Goal: Task Accomplishment & Management: Use online tool/utility

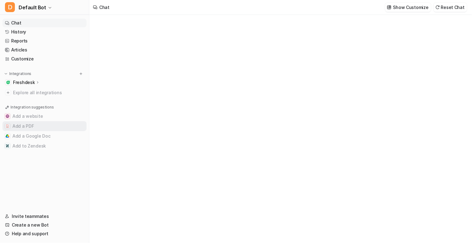
type textarea "**********"
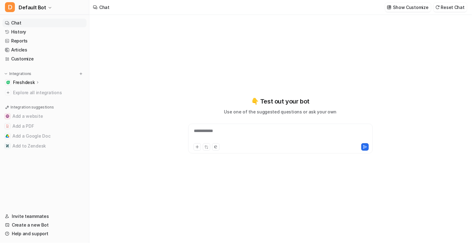
click at [25, 82] on p "Freshdesk" at bounding box center [24, 82] width 22 height 6
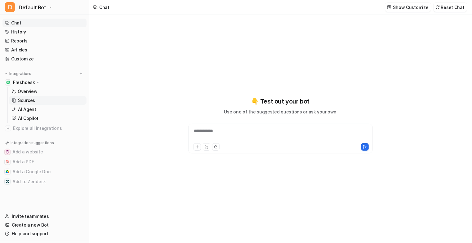
click at [29, 100] on p "Sources" at bounding box center [26, 100] width 17 height 6
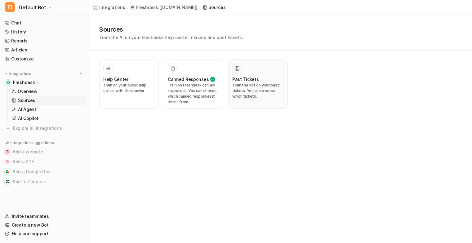
click at [242, 85] on p "Train the bot on your past tickets. You can choose which tickets." at bounding box center [257, 90] width 51 height 17
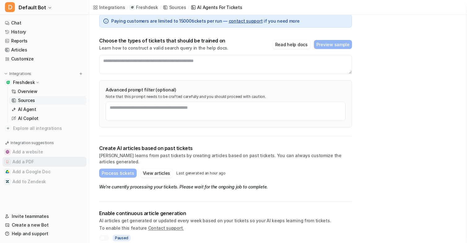
scroll to position [31, 0]
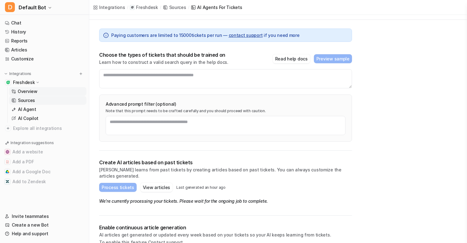
click at [32, 89] on p "Overview" at bounding box center [28, 91] width 20 height 6
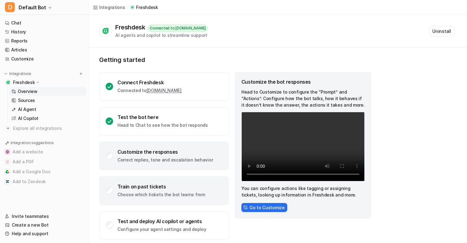
click at [152, 192] on p "Choose which tickets the bot learns from" at bounding box center [161, 194] width 88 height 6
click at [146, 152] on div "Customize the responses" at bounding box center [164, 152] width 95 height 6
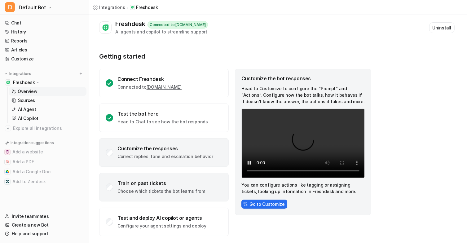
scroll to position [5, 0]
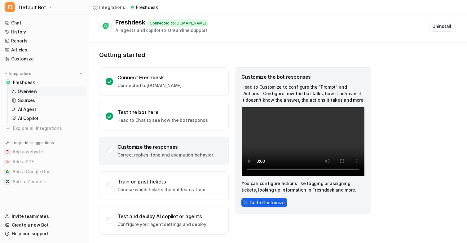
click at [257, 200] on button "Go to Customize" at bounding box center [264, 202] width 46 height 9
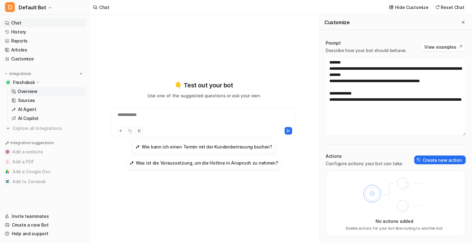
click at [25, 92] on p "Overview" at bounding box center [28, 91] width 20 height 6
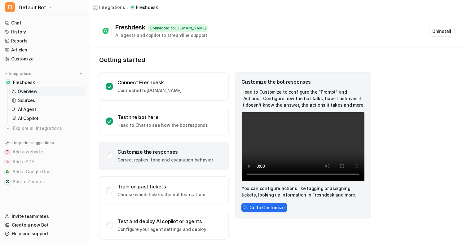
click at [164, 157] on p "Correct replies, tone and escalation behavior" at bounding box center [164, 160] width 95 height 6
click at [254, 206] on button "Go to Customize" at bounding box center [264, 207] width 46 height 9
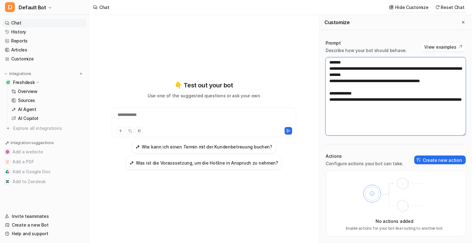
click at [380, 75] on textarea "**********" at bounding box center [395, 96] width 140 height 78
click at [362, 105] on textarea "**********" at bounding box center [395, 96] width 140 height 78
click at [451, 80] on textarea "**********" at bounding box center [395, 96] width 140 height 78
click at [364, 107] on textarea "**********" at bounding box center [395, 96] width 140 height 78
type textarea "**********"
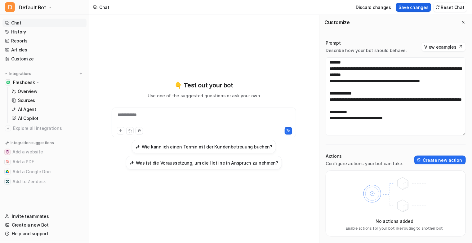
click at [411, 5] on button "Save changes" at bounding box center [413, 7] width 35 height 9
click at [24, 91] on p "Overview" at bounding box center [28, 91] width 20 height 6
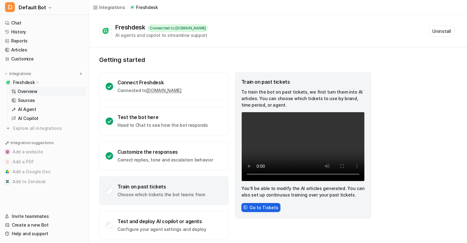
click at [259, 209] on button "Go to Tickets" at bounding box center [260, 207] width 39 height 9
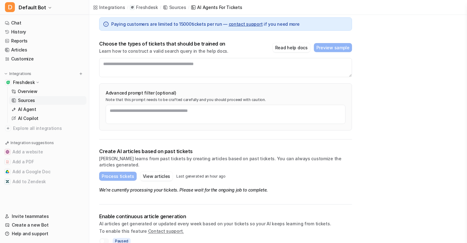
scroll to position [45, 0]
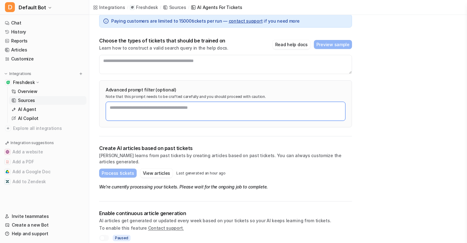
click at [149, 109] on textarea at bounding box center [226, 111] width 240 height 19
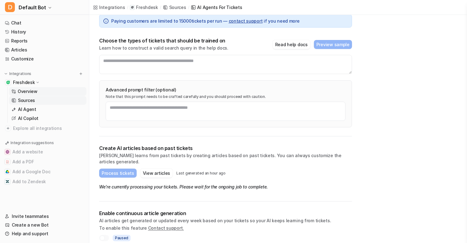
click at [33, 92] on p "Overview" at bounding box center [28, 91] width 20 height 6
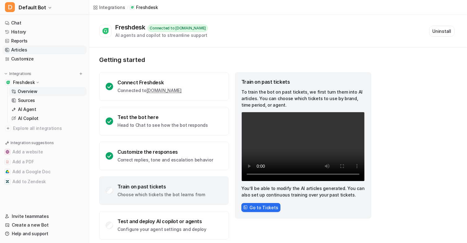
click at [17, 51] on link "Articles" at bounding box center [44, 50] width 84 height 9
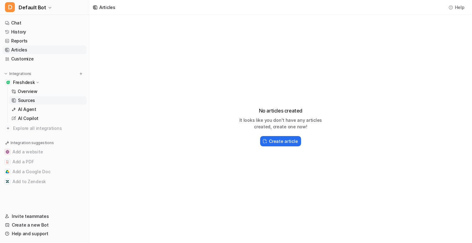
click at [27, 100] on p "Sources" at bounding box center [26, 100] width 17 height 6
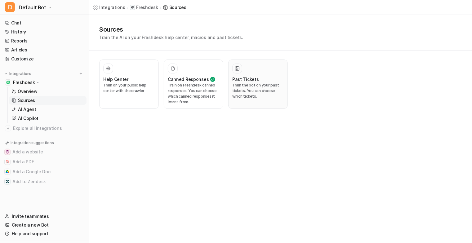
click at [249, 87] on p "Train the bot on your past tickets. You can choose which tickets." at bounding box center [257, 90] width 51 height 17
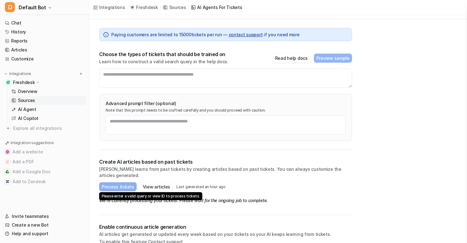
scroll to position [45, 0]
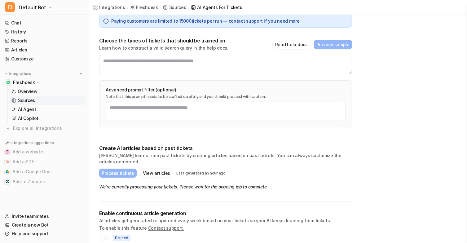
click at [159, 169] on button "View articles" at bounding box center [156, 173] width 32 height 9
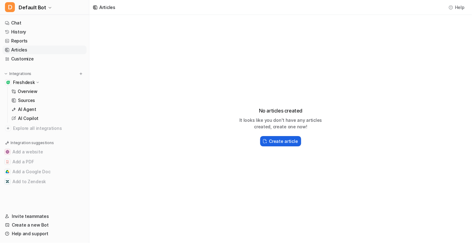
click at [269, 141] on button "Create article" at bounding box center [280, 141] width 41 height 10
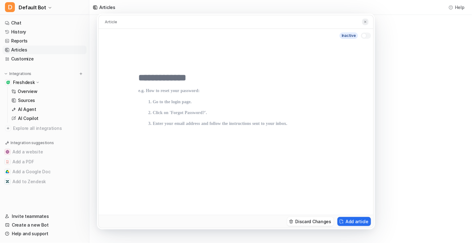
click at [367, 21] on img at bounding box center [365, 22] width 4 height 4
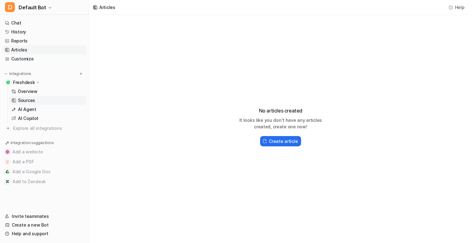
click at [33, 100] on p "Sources" at bounding box center [26, 100] width 17 height 6
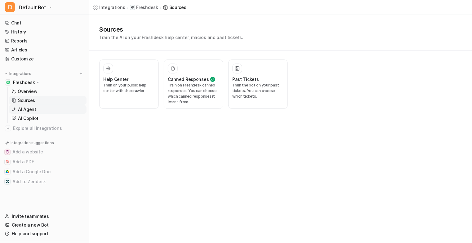
click at [30, 107] on p "AI Agent" at bounding box center [27, 109] width 18 height 6
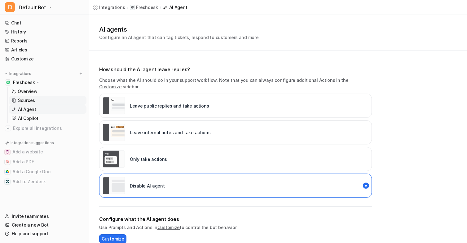
click at [31, 101] on p "Sources" at bounding box center [26, 100] width 17 height 6
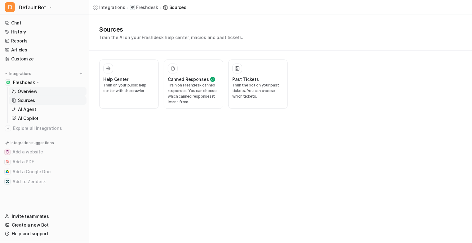
click at [29, 91] on p "Overview" at bounding box center [28, 91] width 20 height 6
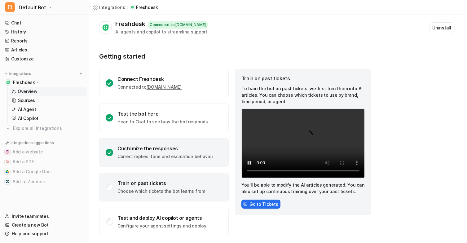
scroll to position [5, 0]
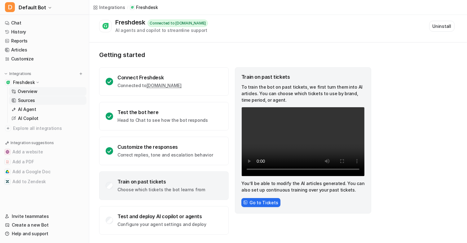
click at [29, 97] on link "Sources" at bounding box center [47, 100] width 77 height 9
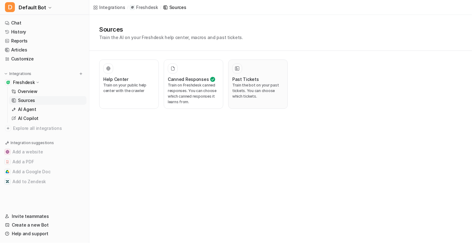
click at [241, 87] on p "Train the bot on your past tickets. You can choose which tickets." at bounding box center [257, 90] width 51 height 17
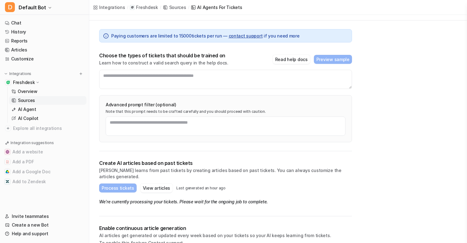
scroll to position [45, 0]
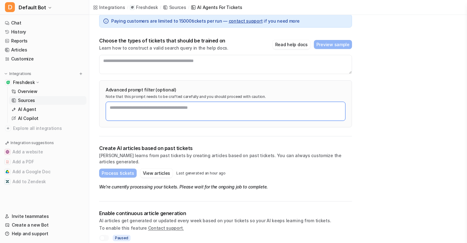
click at [122, 108] on textarea at bounding box center [226, 111] width 240 height 19
type textarea "*"
click at [138, 106] on textarea at bounding box center [226, 111] width 240 height 19
paste textarea "**********"
type textarea "**********"
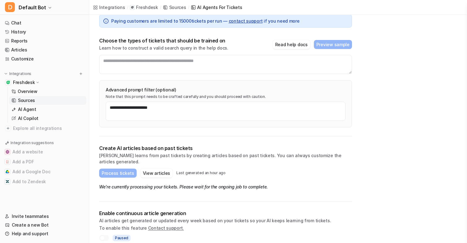
click at [381, 114] on div "**********" at bounding box center [278, 110] width 378 height 280
click at [145, 184] on em "We're currently processing your tickets. Please wait for the ongoing job to com…" at bounding box center [183, 186] width 169 height 5
click at [20, 47] on link "Articles" at bounding box center [44, 50] width 84 height 9
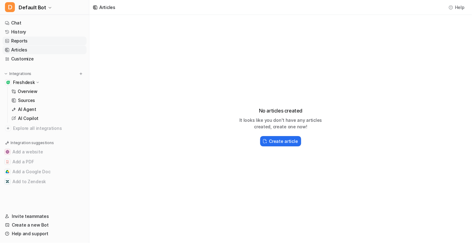
click at [20, 41] on link "Reports" at bounding box center [44, 41] width 84 height 9
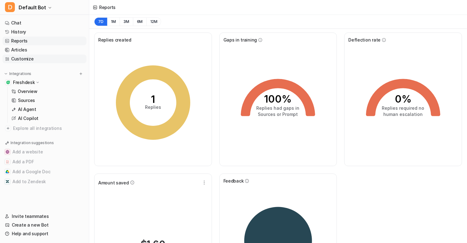
click at [25, 56] on link "Customize" at bounding box center [44, 59] width 84 height 9
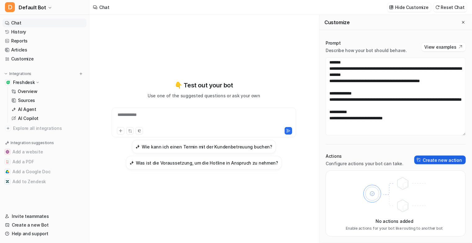
click at [421, 158] on img at bounding box center [418, 160] width 4 height 4
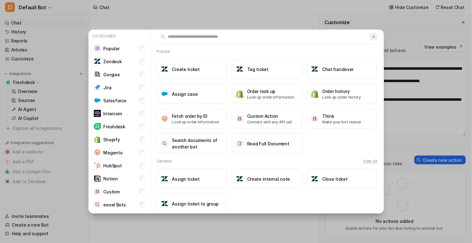
click at [371, 36] on img at bounding box center [373, 36] width 4 height 5
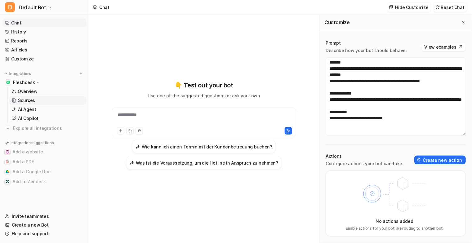
click at [26, 97] on p "Sources" at bounding box center [26, 100] width 17 height 6
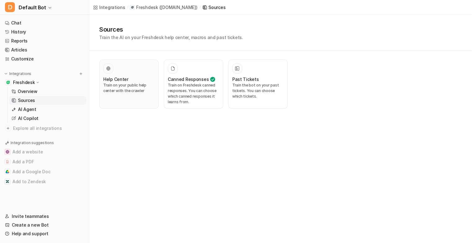
click at [118, 76] on h3 "Help Center" at bounding box center [115, 79] width 25 height 7
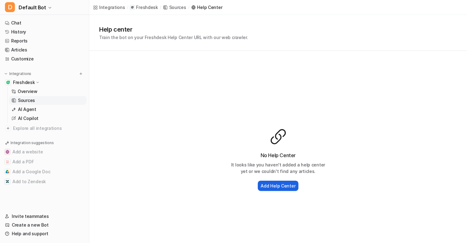
click at [274, 186] on h2 "Add Help Center" at bounding box center [278, 186] width 35 height 7
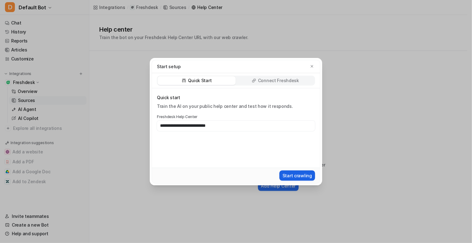
type input "**********"
click at [288, 173] on button "Start crawling" at bounding box center [297, 175] width 36 height 10
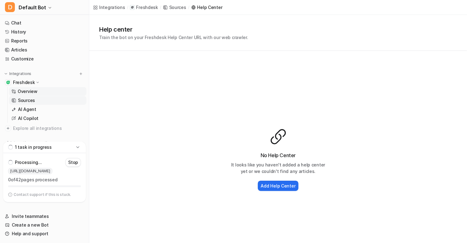
click at [30, 90] on p "Overview" at bounding box center [28, 91] width 20 height 6
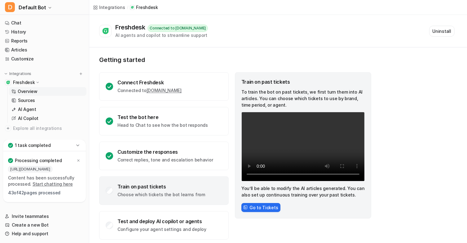
click at [144, 183] on div "Train on past tickets Choose which tickets the bot learns from" at bounding box center [164, 190] width 130 height 29
click at [25, 96] on link "Sources" at bounding box center [47, 100] width 77 height 9
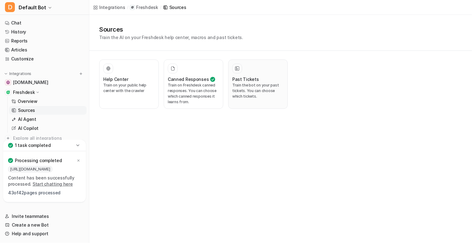
click at [268, 80] on div "Past Tickets" at bounding box center [257, 79] width 51 height 7
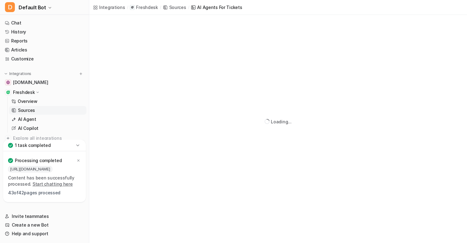
scroll to position [45, 0]
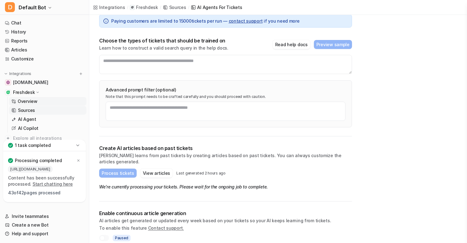
click at [27, 101] on p "Overview" at bounding box center [28, 101] width 20 height 6
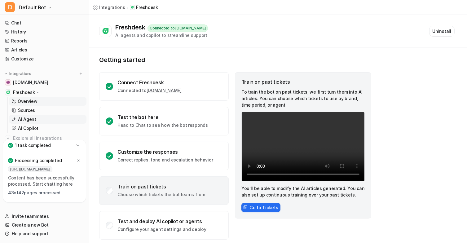
click at [30, 116] on p "AI Agent" at bounding box center [27, 119] width 18 height 6
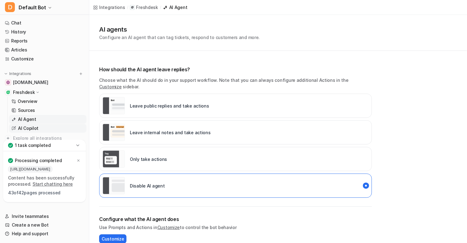
click at [24, 125] on p "AI Copilot" at bounding box center [28, 128] width 20 height 6
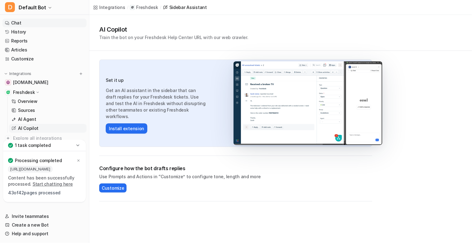
click at [16, 22] on link "Chat" at bounding box center [44, 23] width 84 height 9
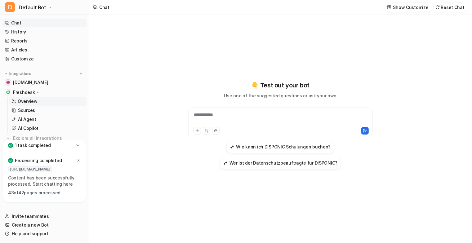
click at [31, 101] on p "Overview" at bounding box center [28, 101] width 20 height 6
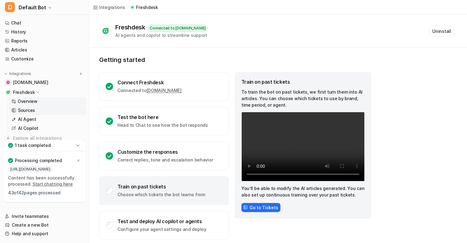
click at [27, 112] on p "Sources" at bounding box center [26, 110] width 17 height 6
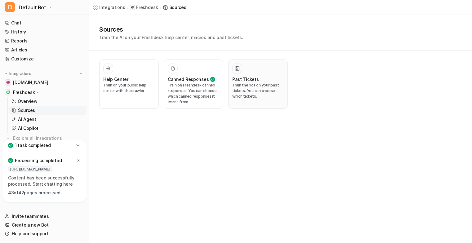
click at [243, 87] on p "Train the bot on your past tickets. You can choose which tickets." at bounding box center [257, 90] width 51 height 17
